Goal: Communication & Community: Answer question/provide support

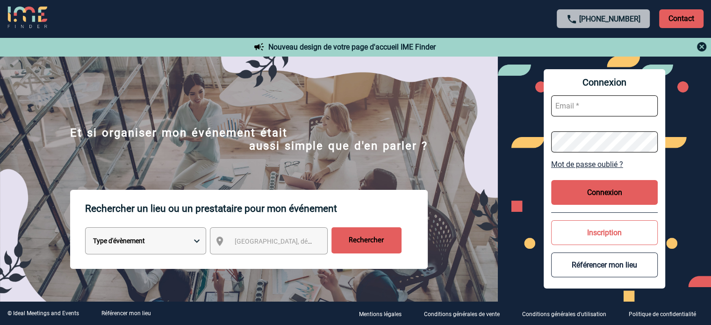
type input "smiladinovic@ime-groupe.com"
click at [594, 195] on button "Connexion" at bounding box center [604, 192] width 107 height 25
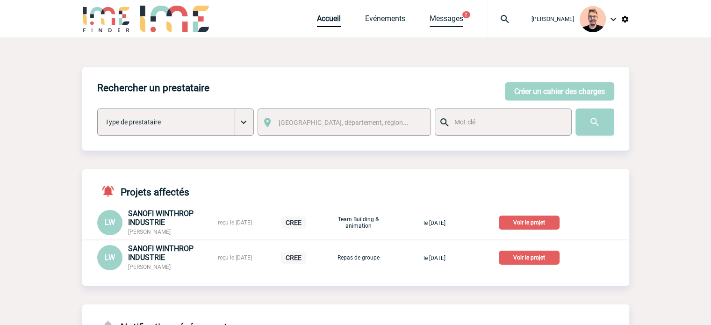
click at [449, 24] on link "Messages" at bounding box center [446, 20] width 34 height 13
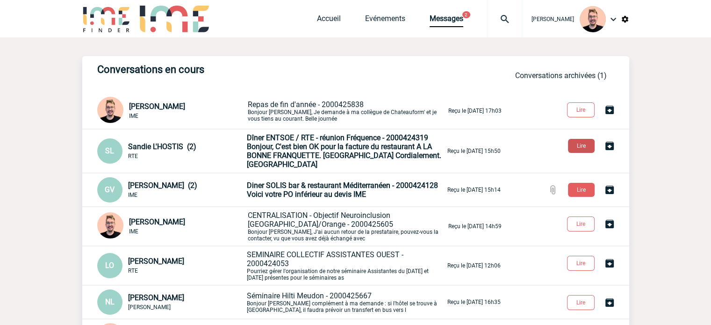
click at [577, 148] on button "Lire" at bounding box center [581, 146] width 27 height 14
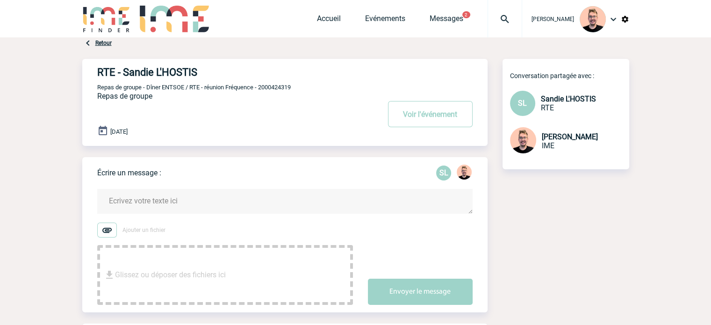
click at [498, 24] on img at bounding box center [505, 19] width 34 height 11
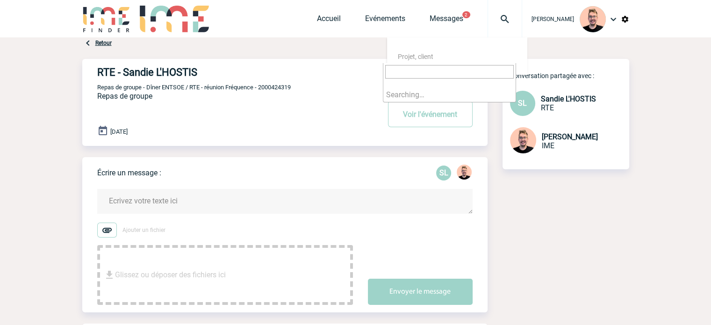
paste input "2000425579"
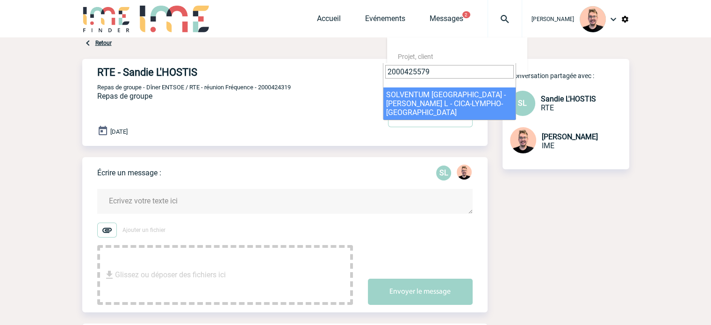
type input "2000425579"
select select "25080"
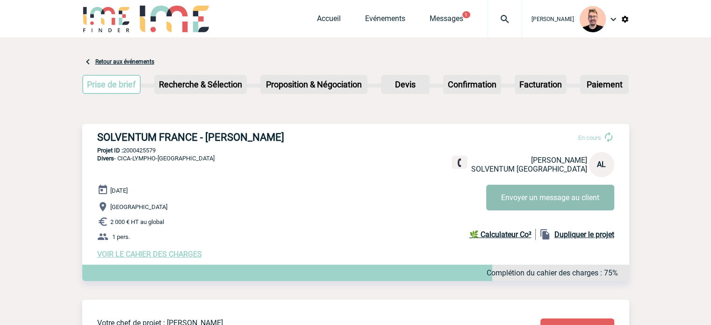
click at [533, 194] on button "Envoyer un message au client" at bounding box center [550, 198] width 128 height 26
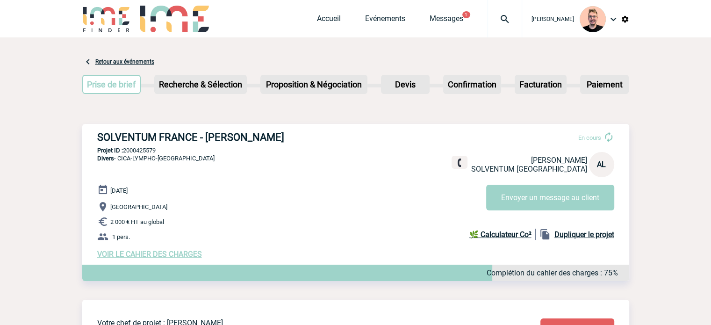
click at [490, 23] on img at bounding box center [505, 19] width 34 height 11
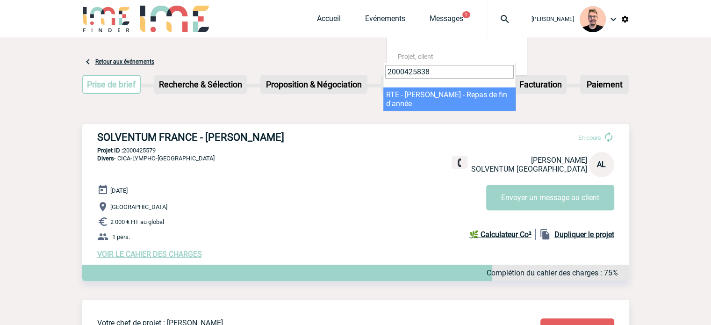
type input "2000425838"
select select "25339"
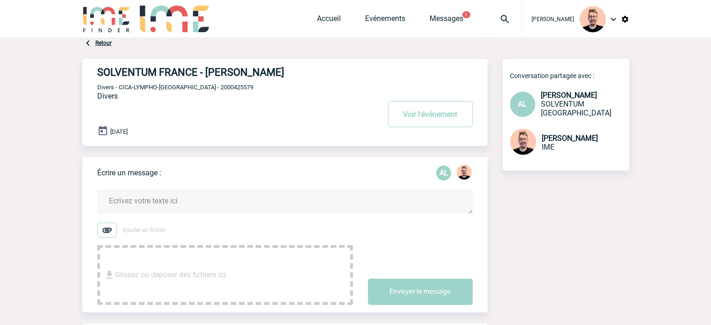
click at [143, 201] on textarea at bounding box center [284, 201] width 375 height 25
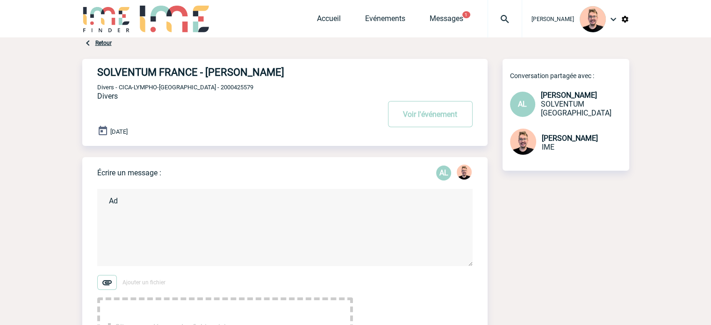
type textarea "A"
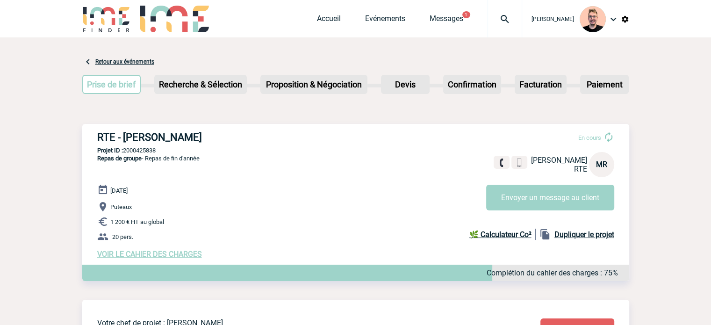
scroll to position [93, 0]
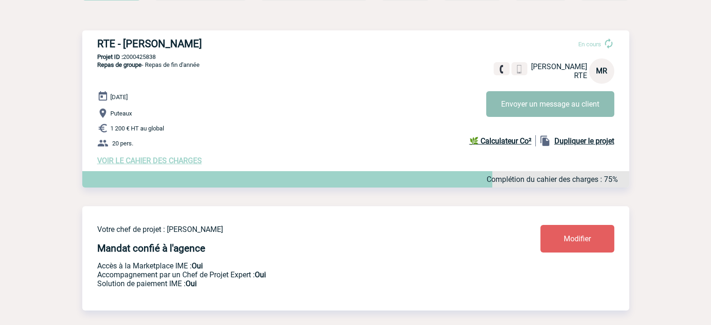
click at [514, 107] on button "Envoyer un message au client" at bounding box center [550, 104] width 128 height 26
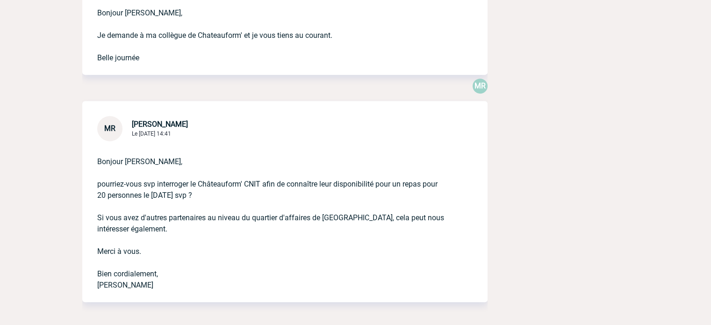
scroll to position [420, 0]
